Goal: Complete application form

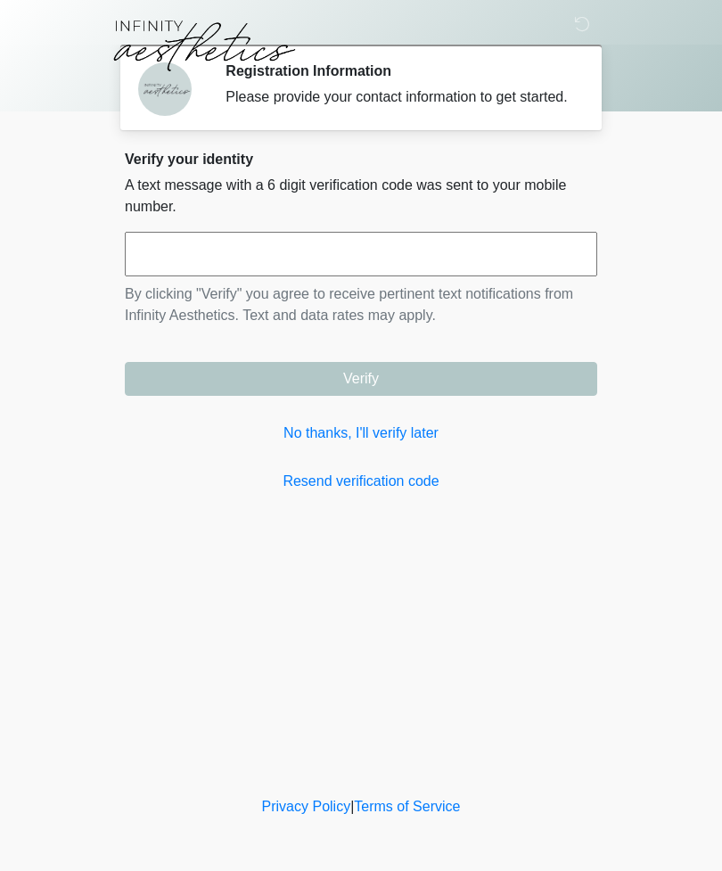
click at [364, 260] on input "text" at bounding box center [361, 254] width 473 height 45
type input "******"
click at [448, 395] on button "Verify" at bounding box center [361, 379] width 473 height 34
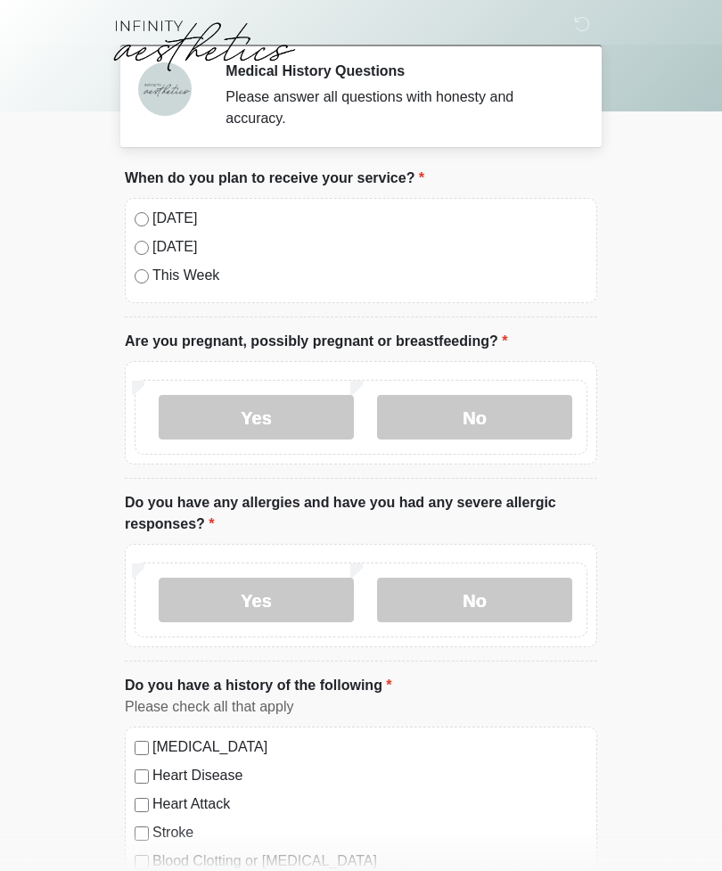
click at [488, 409] on label "No" at bounding box center [474, 417] width 195 height 45
click at [323, 600] on label "Yes" at bounding box center [256, 600] width 195 height 45
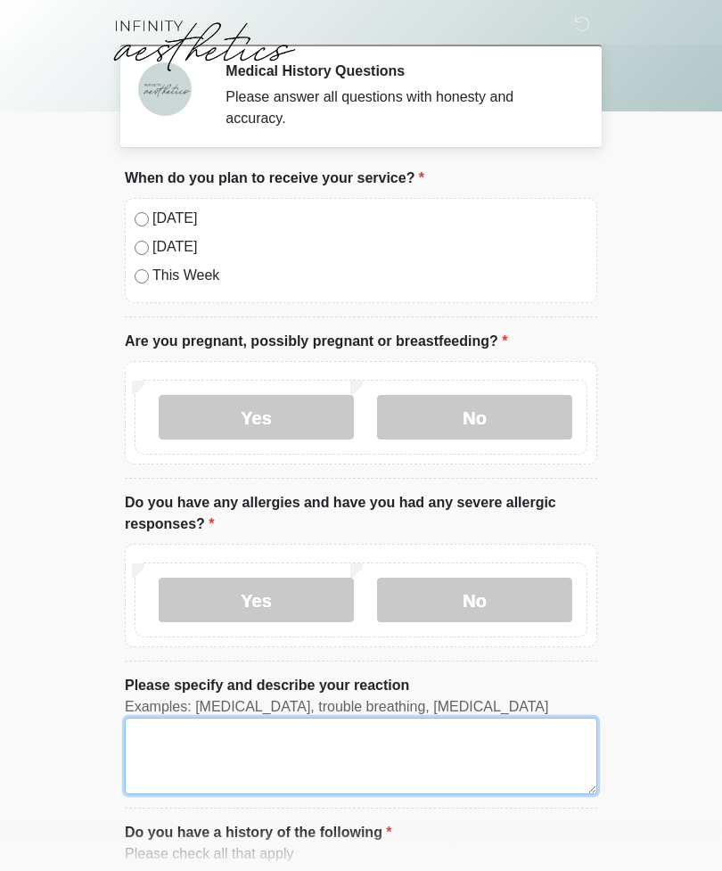
click at [264, 760] on textarea "Please specify and describe your reaction" at bounding box center [361, 756] width 473 height 77
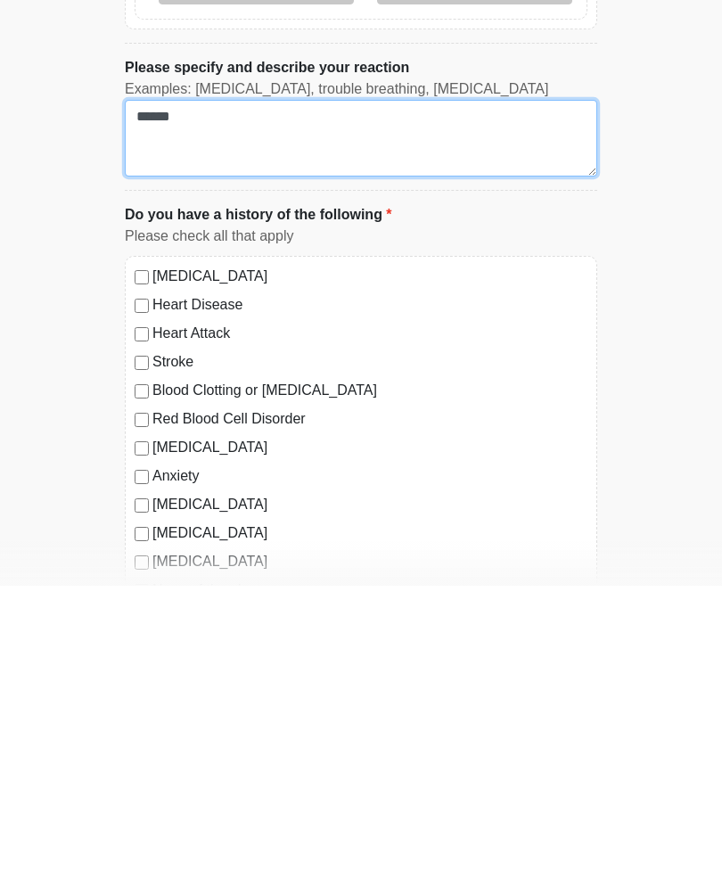
scroll to position [334, 0]
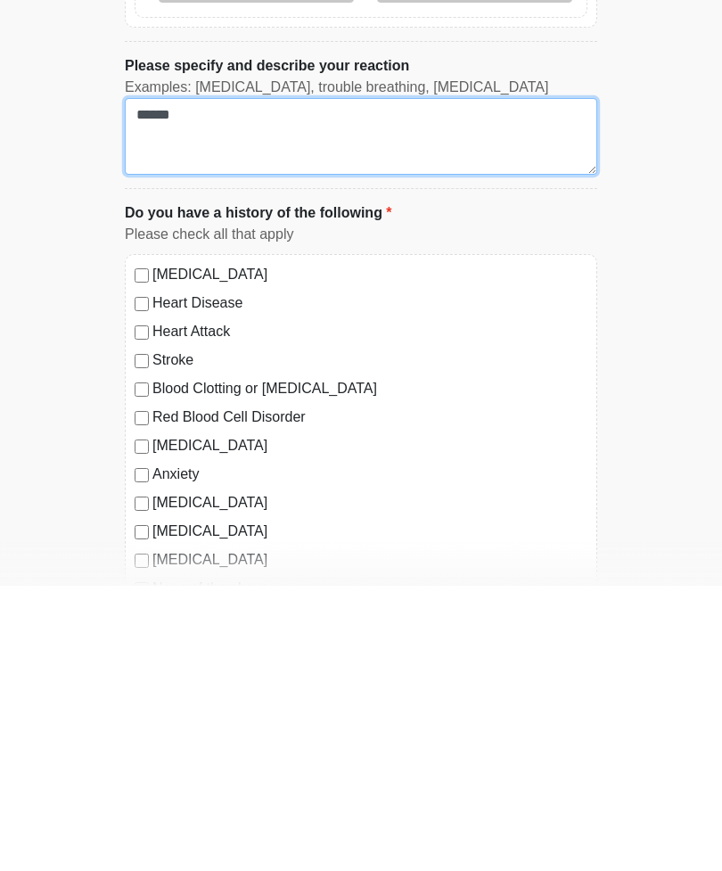
type textarea "******"
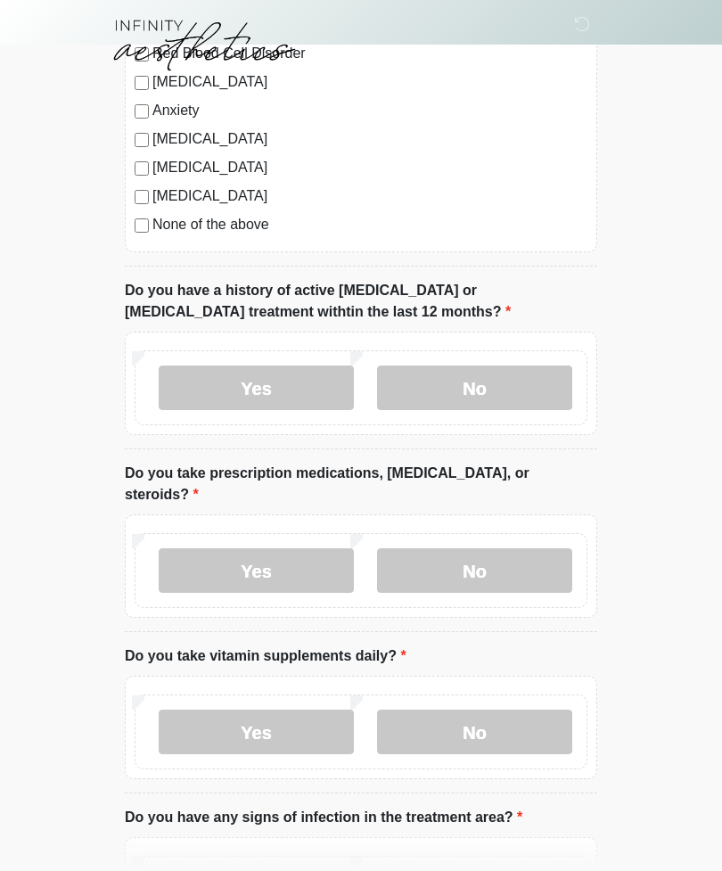
scroll to position [985, 0]
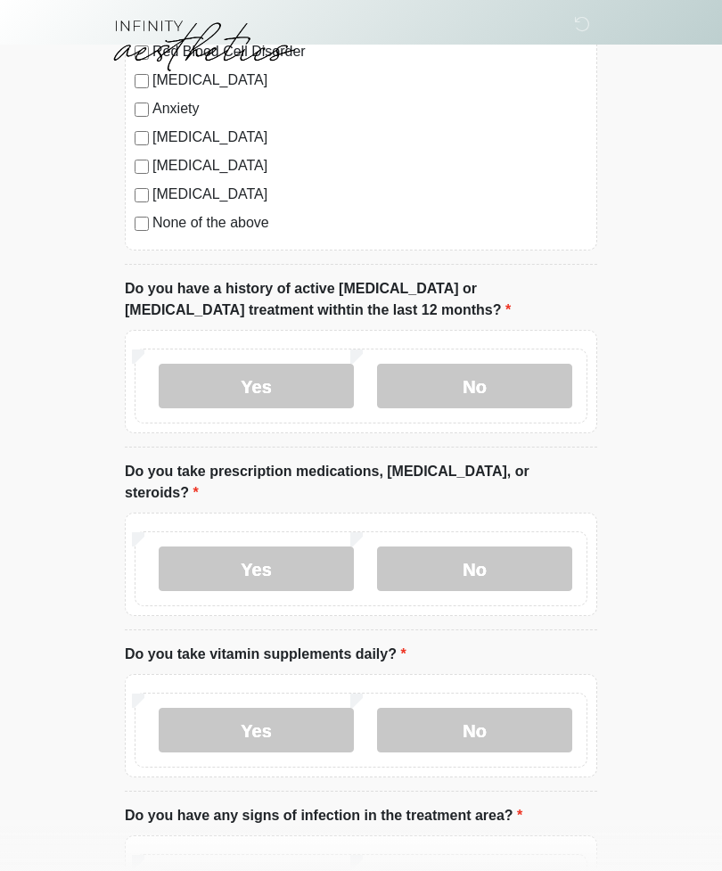
click at [503, 383] on label "No" at bounding box center [474, 386] width 195 height 45
click at [320, 547] on label "Yes" at bounding box center [256, 569] width 195 height 45
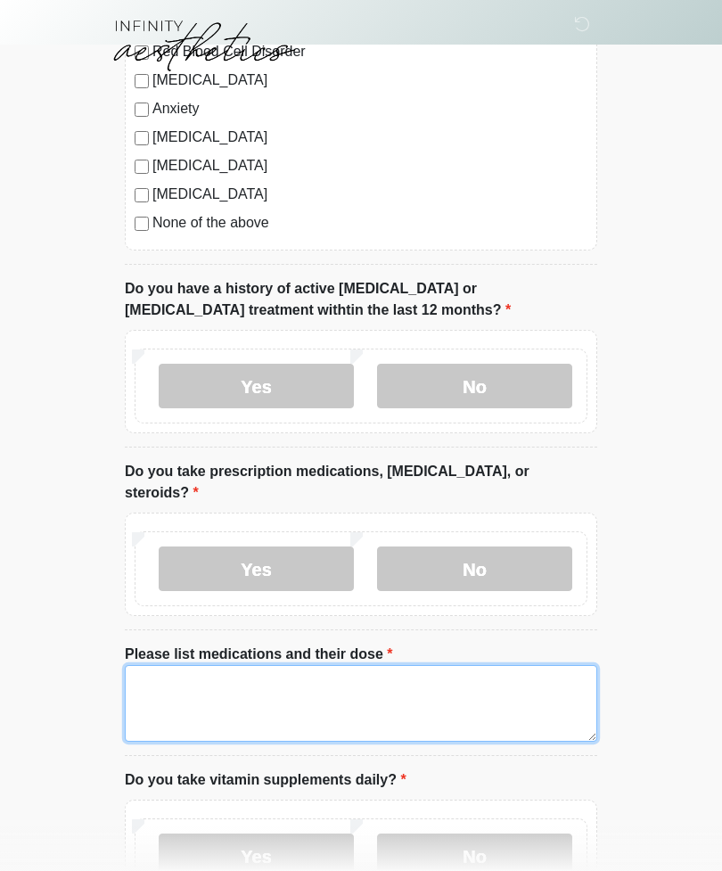
click at [266, 686] on textarea "Please list medications and their dose" at bounding box center [361, 703] width 473 height 77
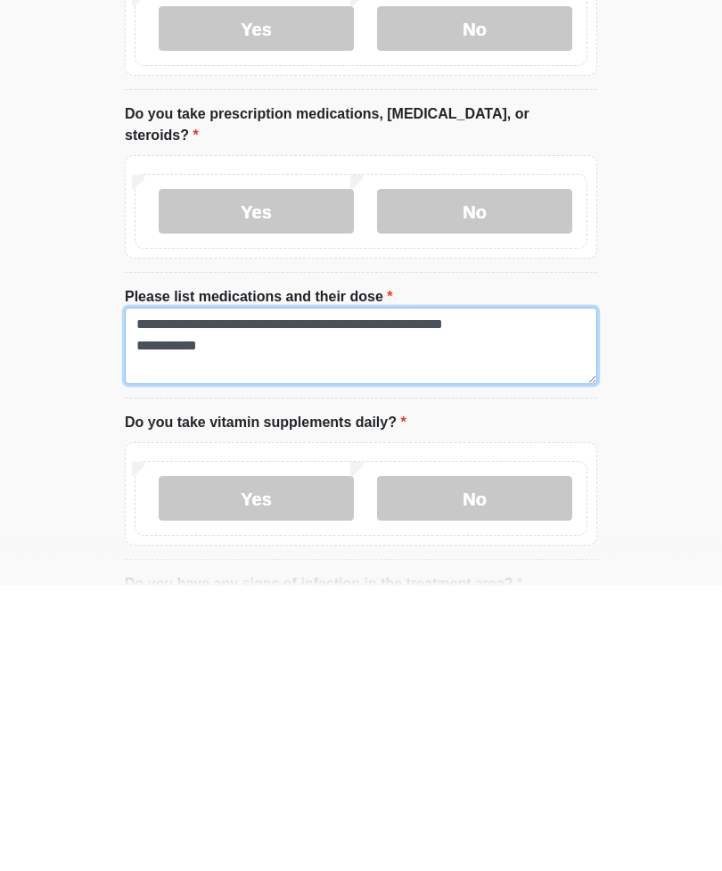
click at [514, 593] on textarea "**********" at bounding box center [361, 631] width 473 height 77
type textarea "**********"
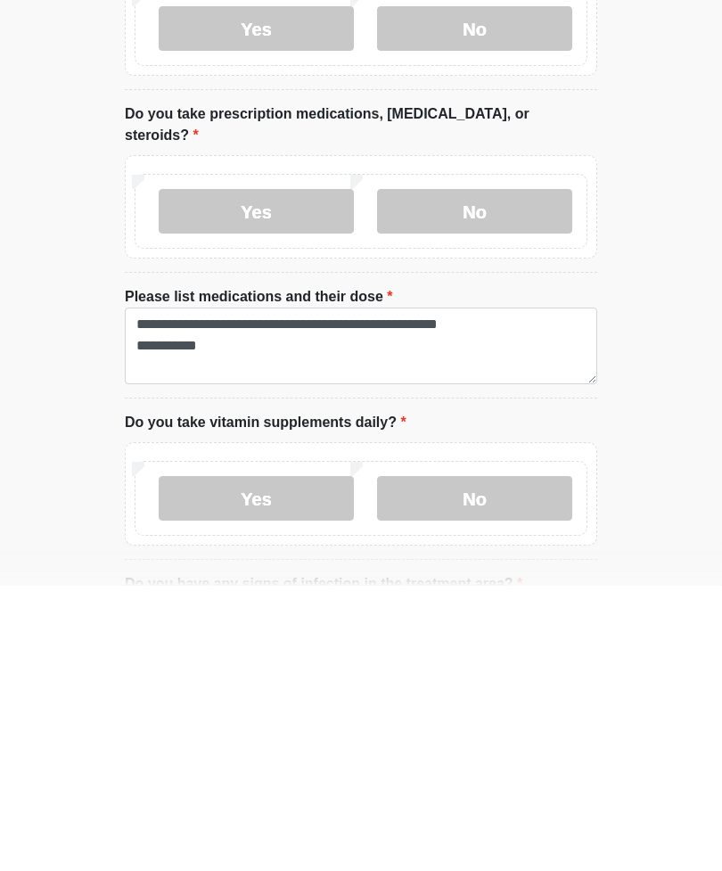
click at [314, 761] on label "Yes" at bounding box center [256, 783] width 195 height 45
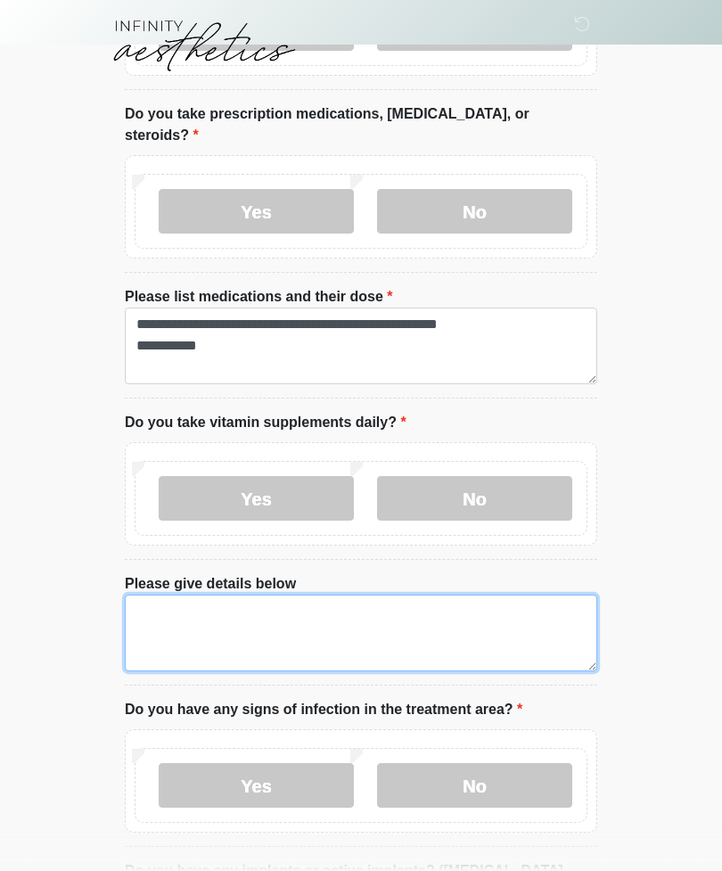
click at [222, 595] on textarea "Please give details below" at bounding box center [361, 633] width 473 height 77
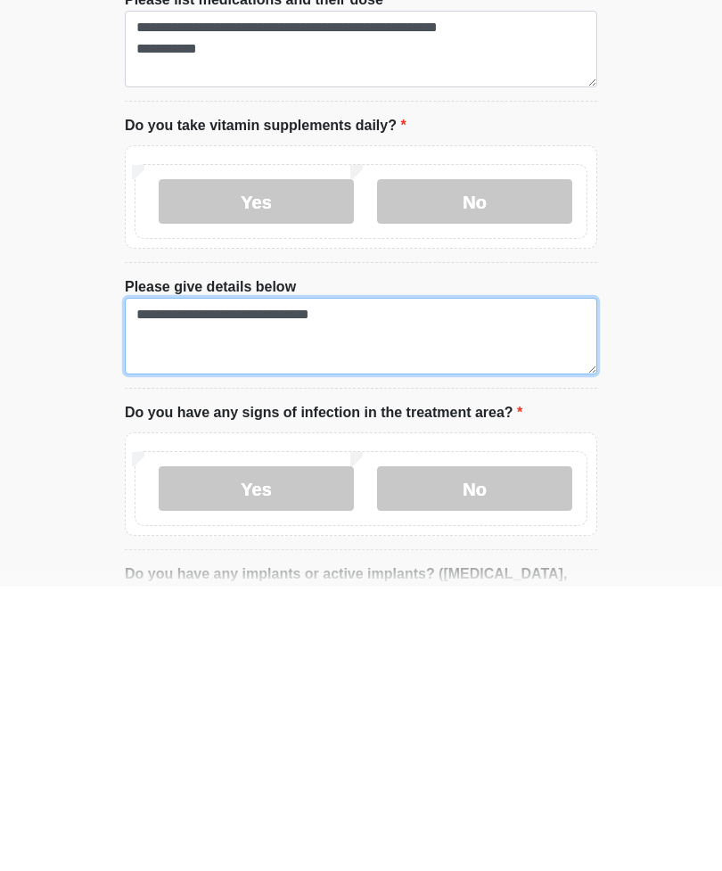
scroll to position [1361, 0]
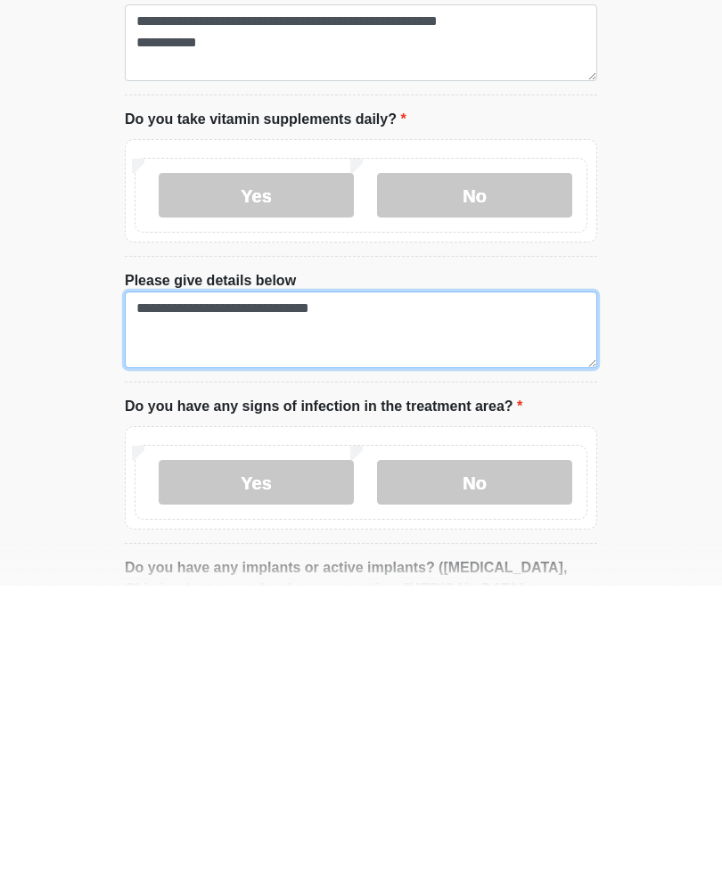
type textarea "**********"
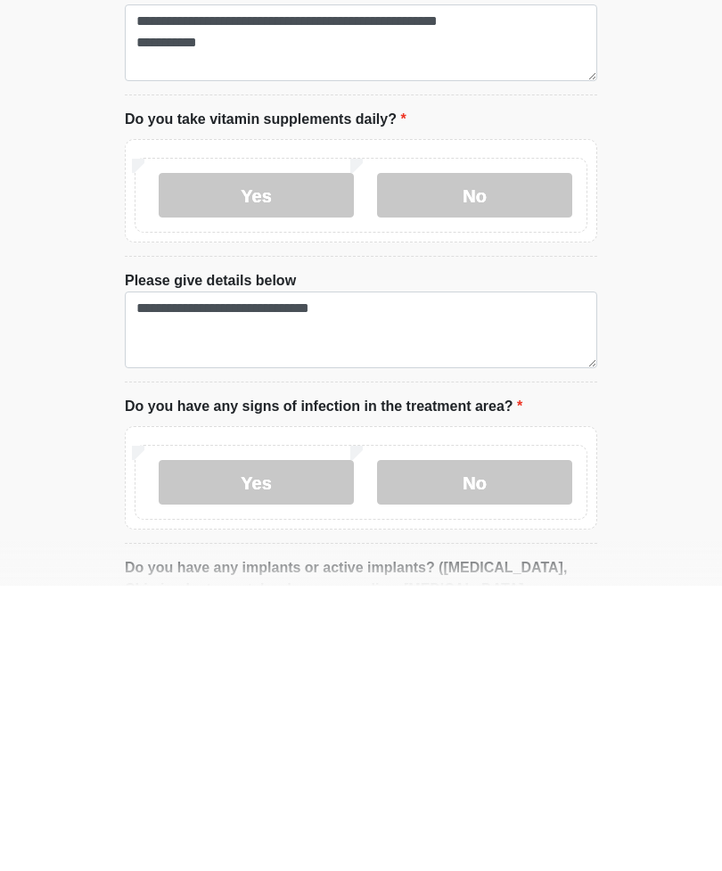
click at [472, 745] on label "No" at bounding box center [474, 767] width 195 height 45
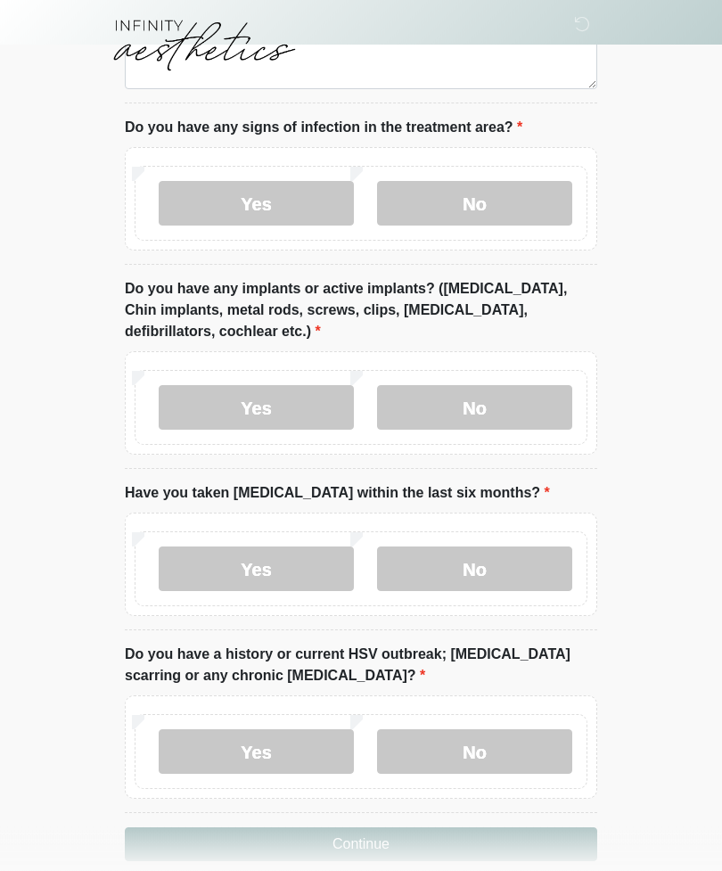
scroll to position [1927, 0]
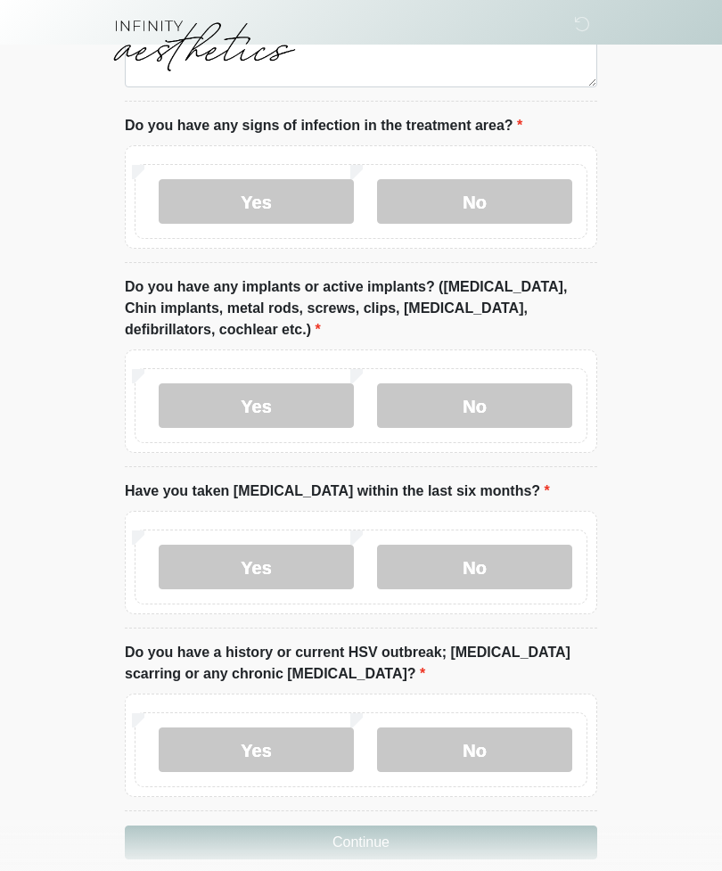
click at [503, 385] on label "No" at bounding box center [474, 405] width 195 height 45
click at [497, 545] on label "No" at bounding box center [474, 567] width 195 height 45
click at [468, 728] on label "No" at bounding box center [474, 750] width 195 height 45
click at [402, 826] on button "Continue" at bounding box center [361, 843] width 473 height 34
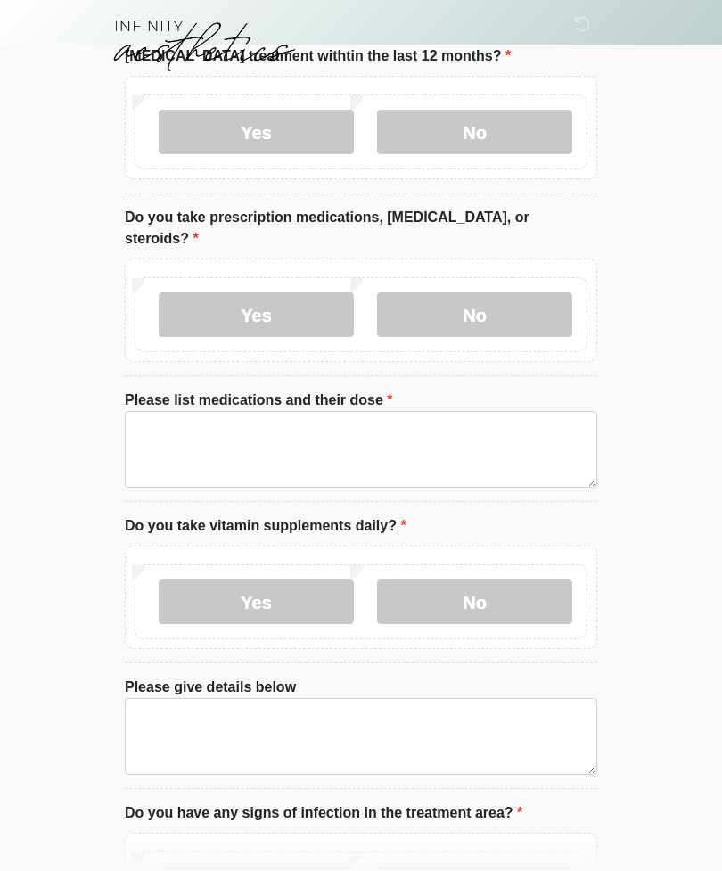
scroll to position [0, 0]
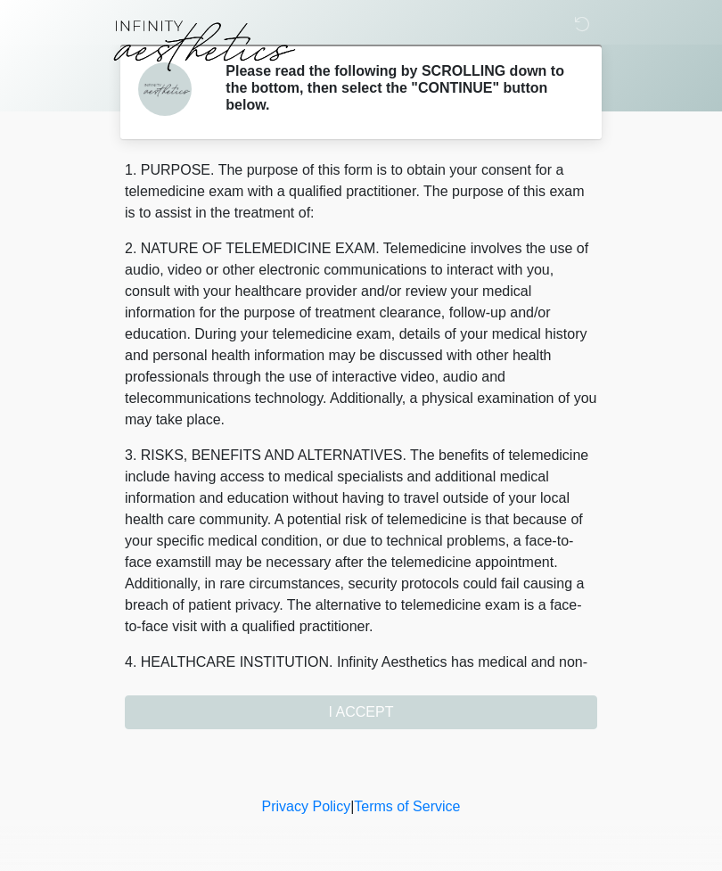
click at [392, 709] on div "1. PURPOSE. The purpose of this form is to obtain your consent for a telemedici…" at bounding box center [361, 445] width 473 height 570
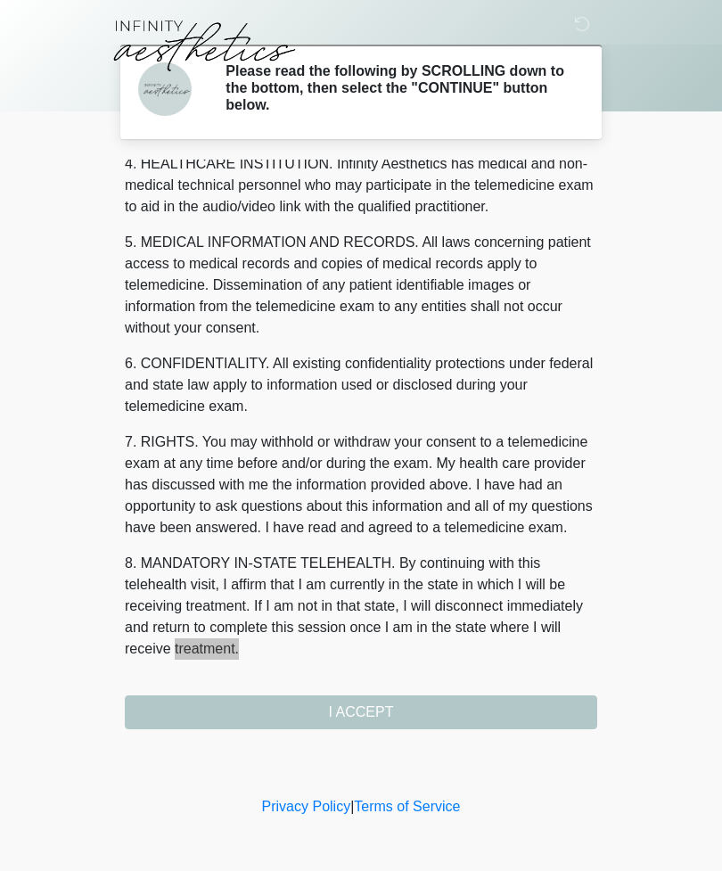
scroll to position [520, 0]
click at [386, 723] on button "I ACCEPT" at bounding box center [361, 712] width 473 height 34
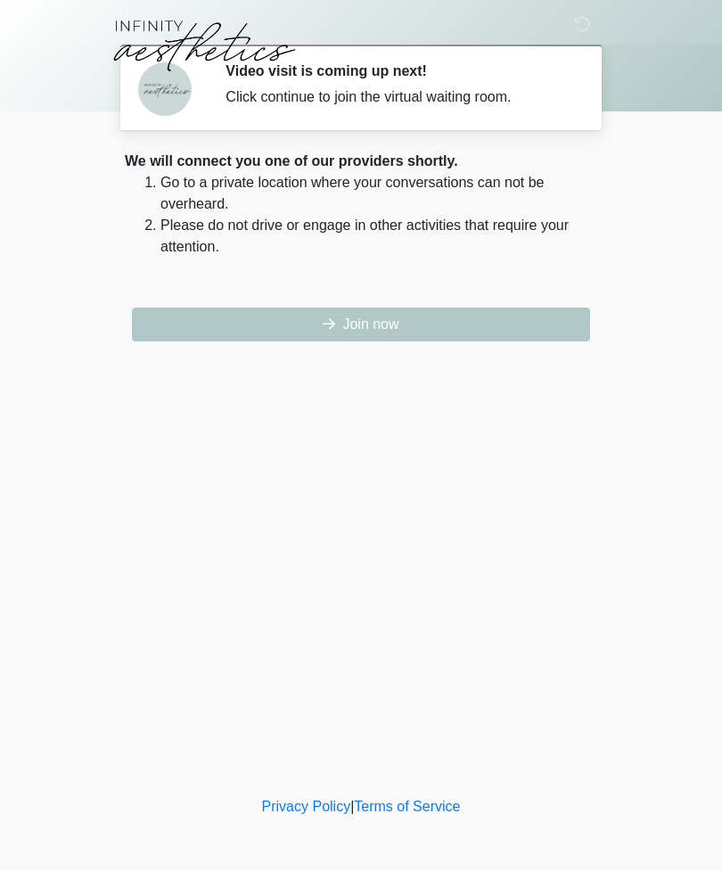
click at [439, 333] on button "Join now" at bounding box center [361, 325] width 458 height 34
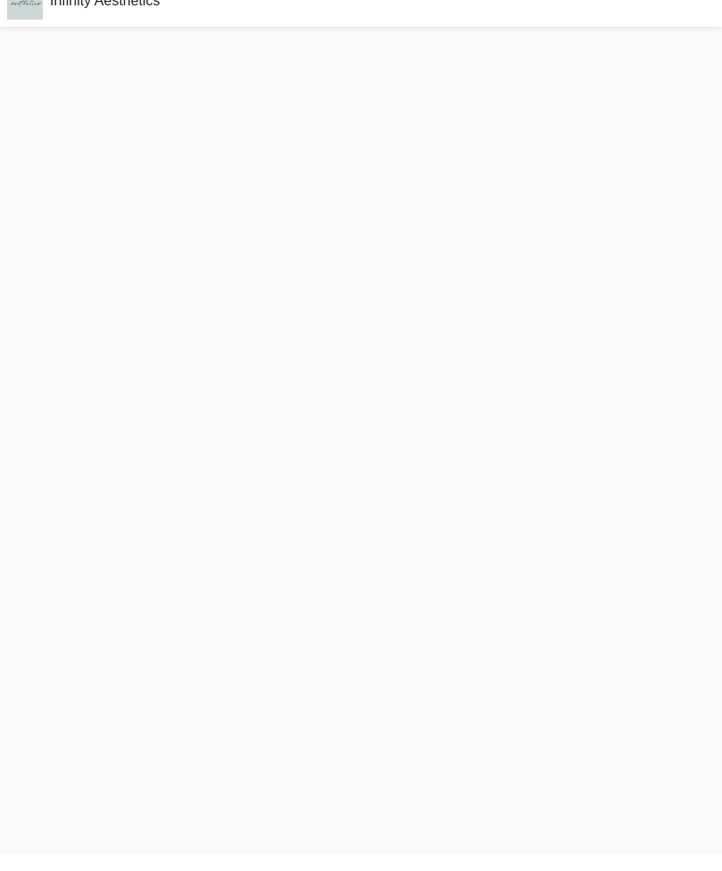
scroll to position [5, 0]
